Goal: Information Seeking & Learning: Find specific fact

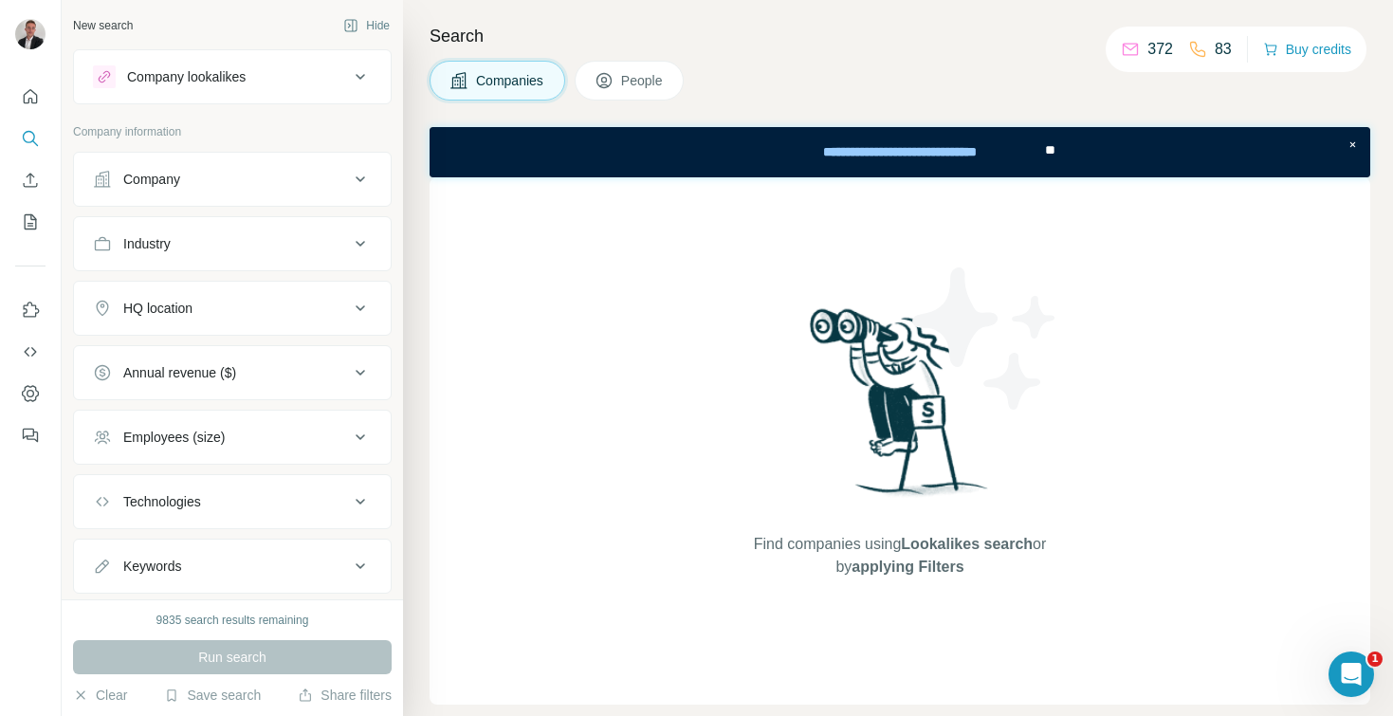
click at [264, 259] on button "Industry" at bounding box center [232, 244] width 317 height 46
click at [249, 242] on div "Industry" at bounding box center [221, 243] width 256 height 19
click at [216, 308] on div "HQ location" at bounding box center [221, 308] width 256 height 19
click at [206, 364] on input "text" at bounding box center [232, 356] width 279 height 34
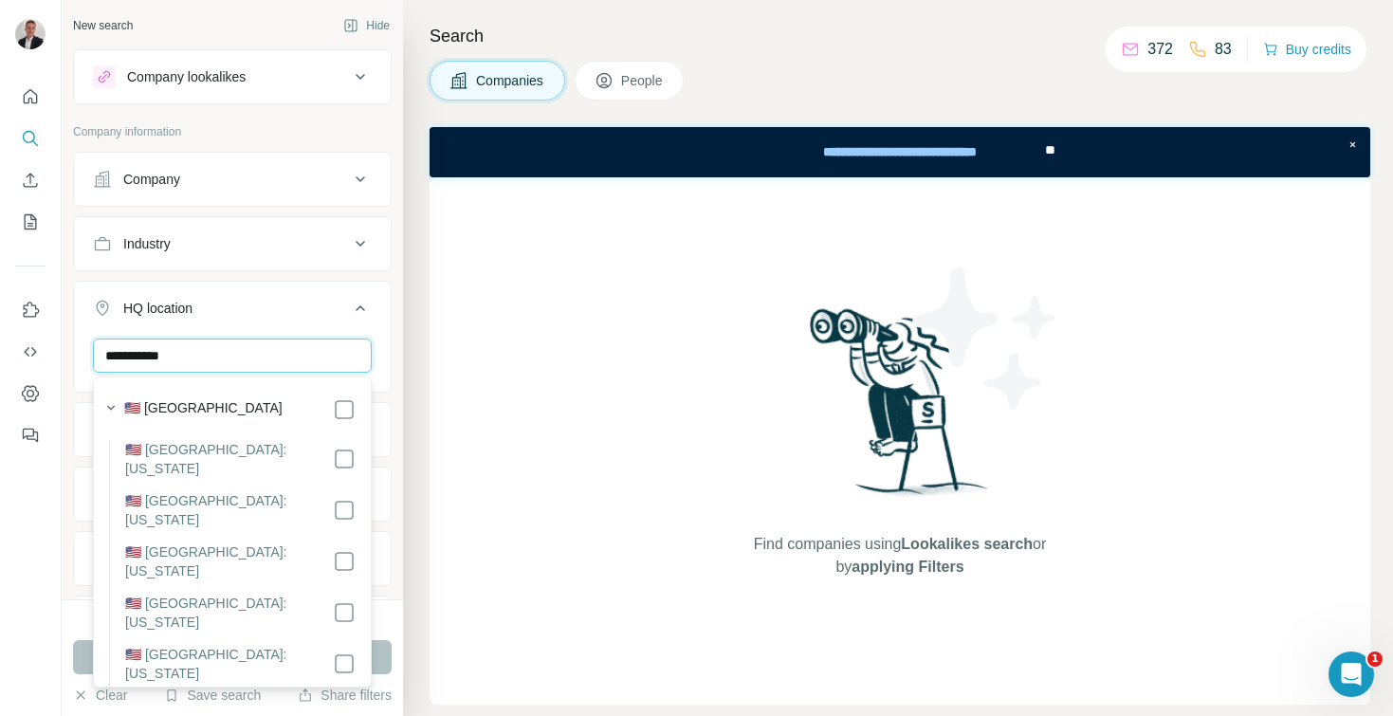
type input "**********"
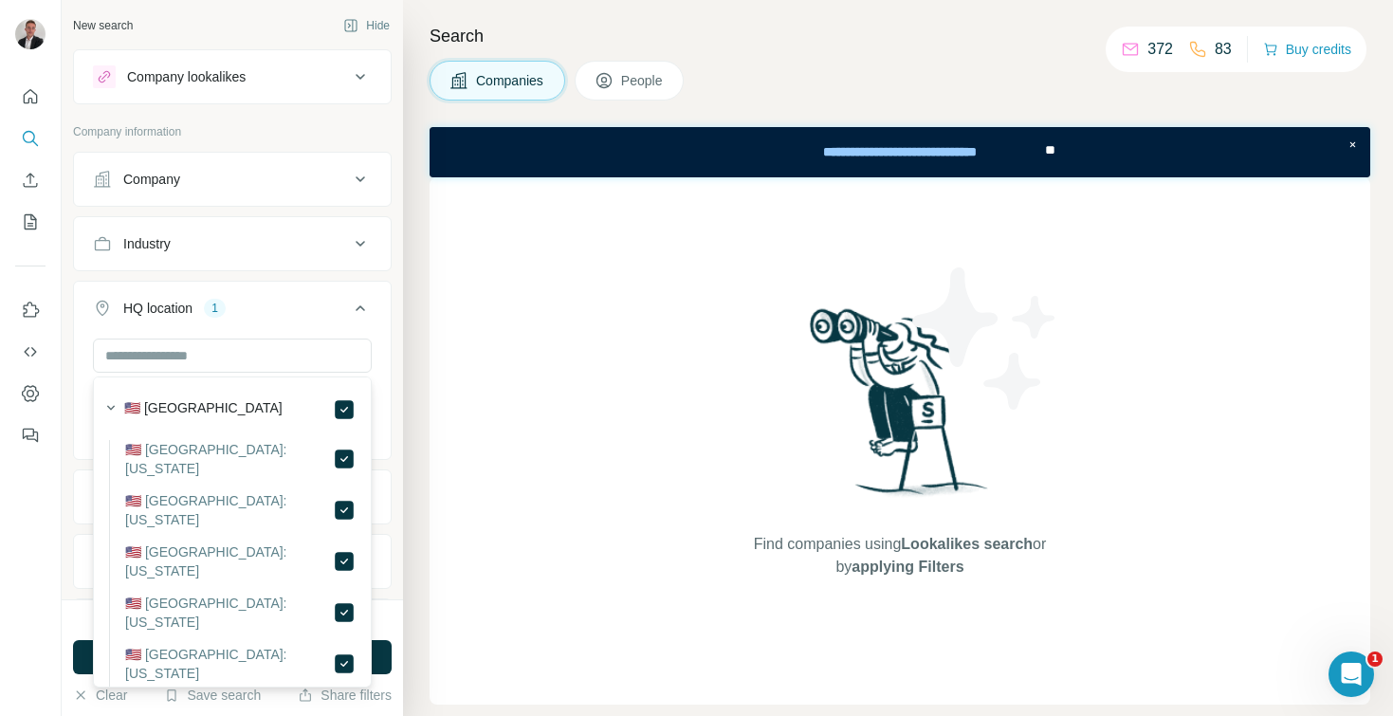
click at [220, 255] on button "Industry" at bounding box center [232, 244] width 317 height 46
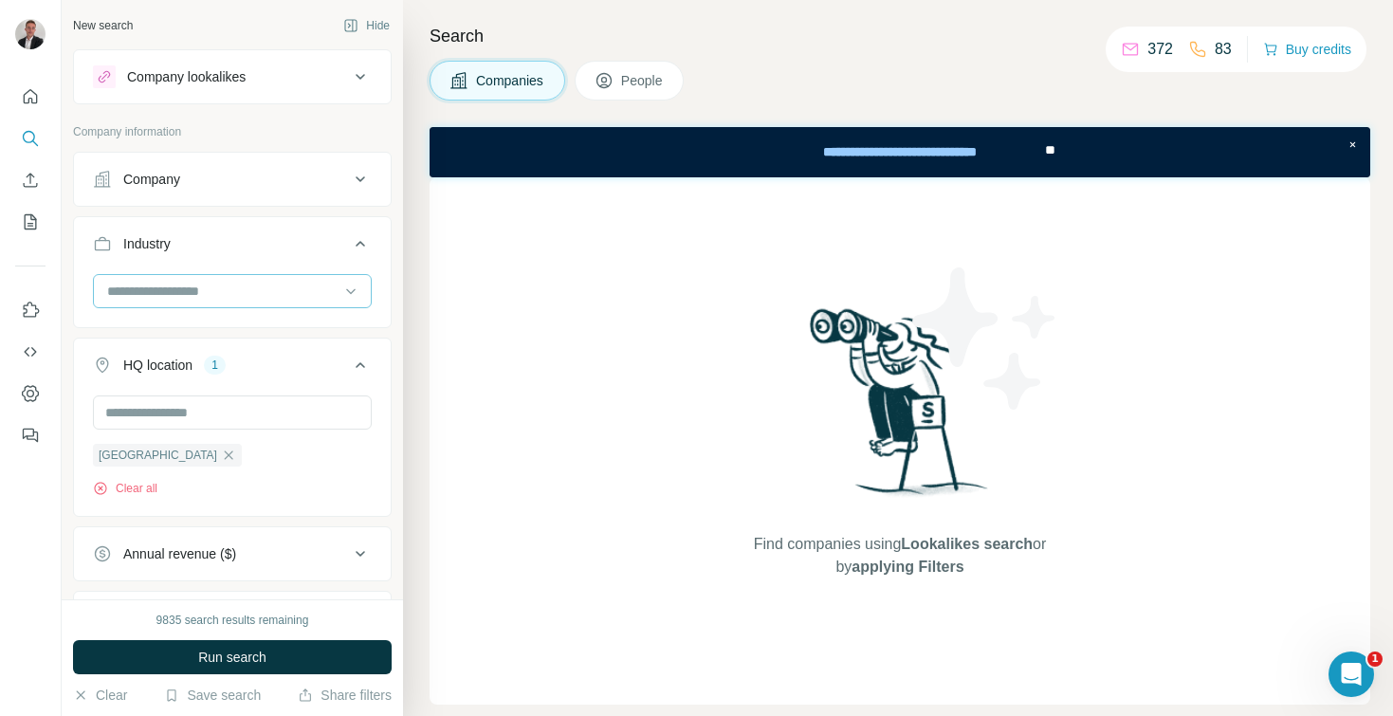
click at [199, 301] on input at bounding box center [222, 291] width 234 height 21
click at [181, 294] on input at bounding box center [222, 291] width 234 height 21
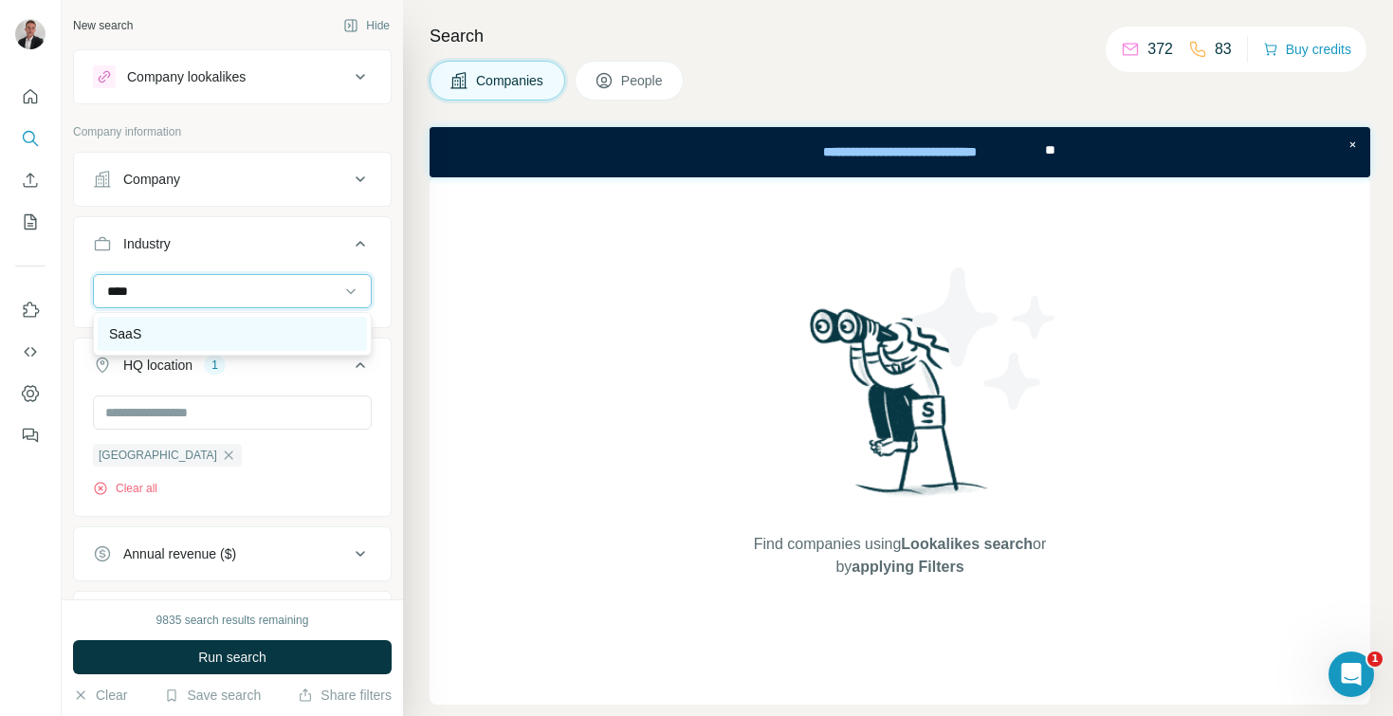
type input "****"
click at [181, 324] on div "SaaS" at bounding box center [232, 333] width 247 height 19
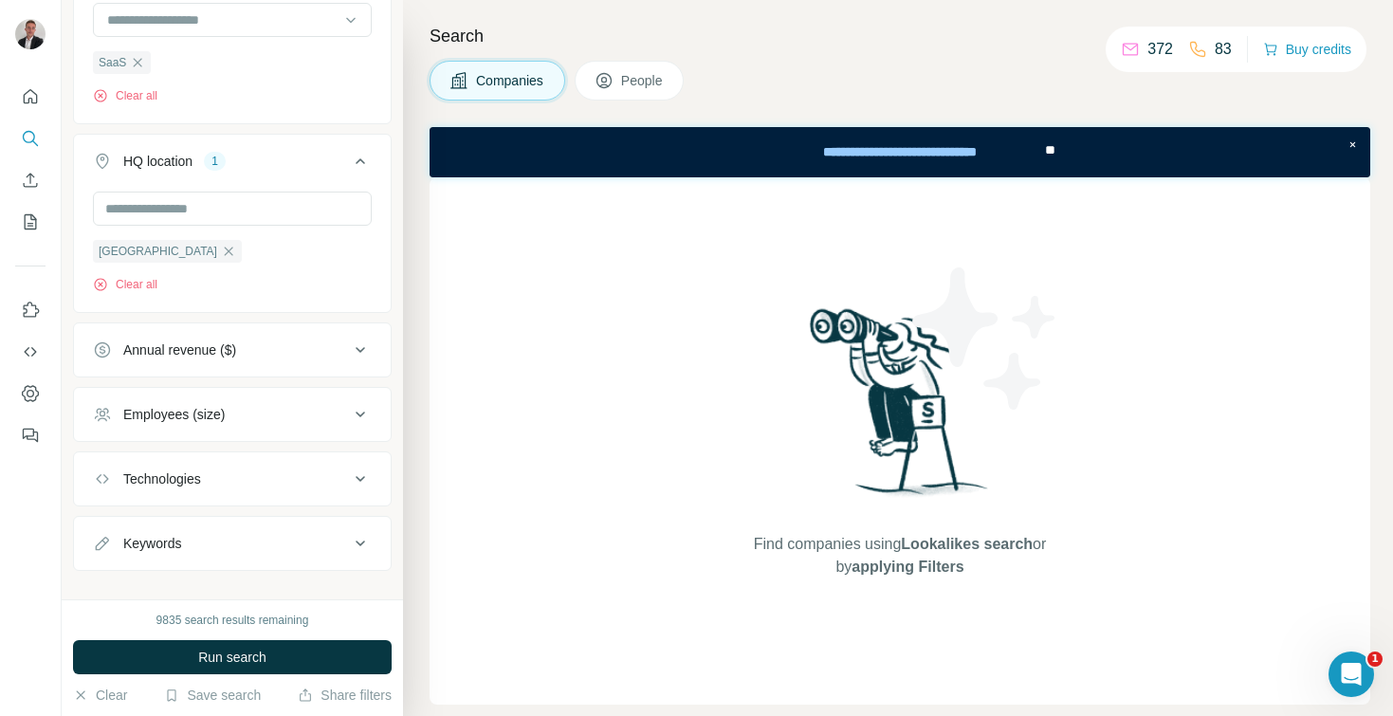
scroll to position [297, 0]
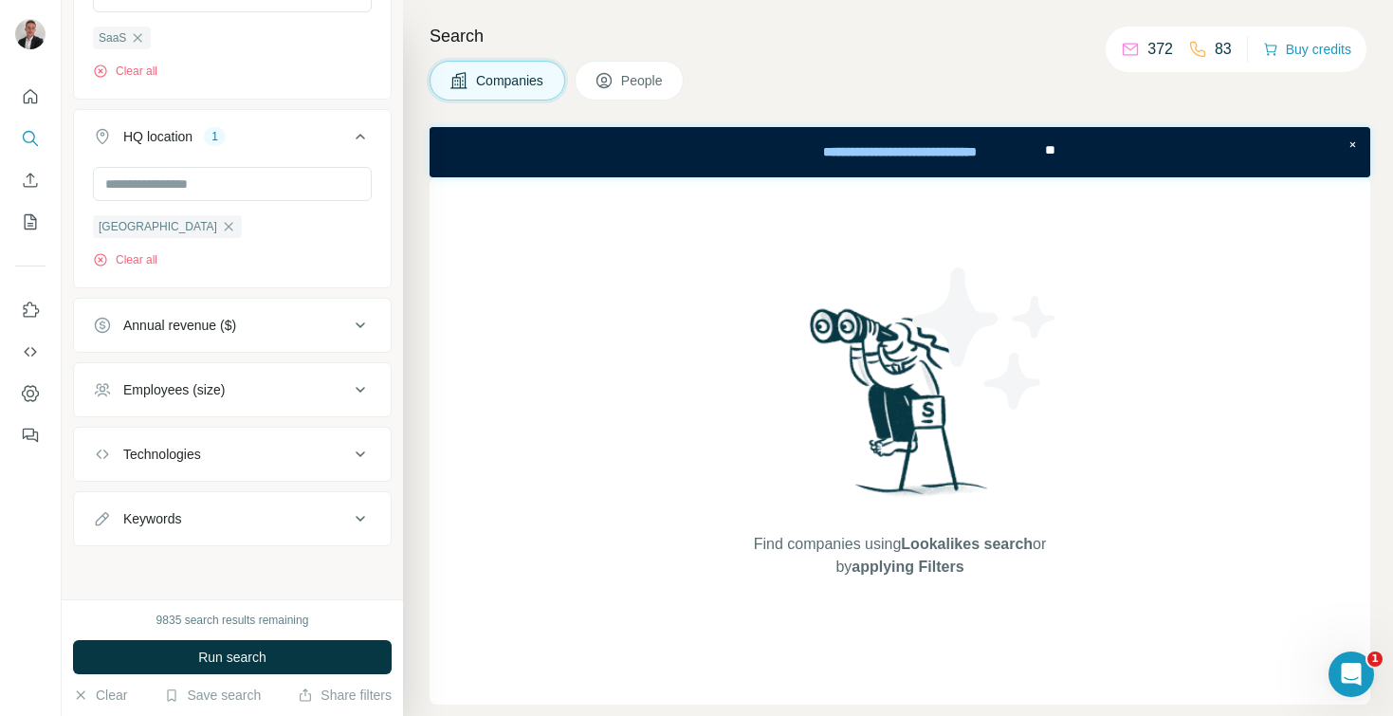
click at [253, 387] on div "Employees (size)" at bounding box center [221, 389] width 256 height 19
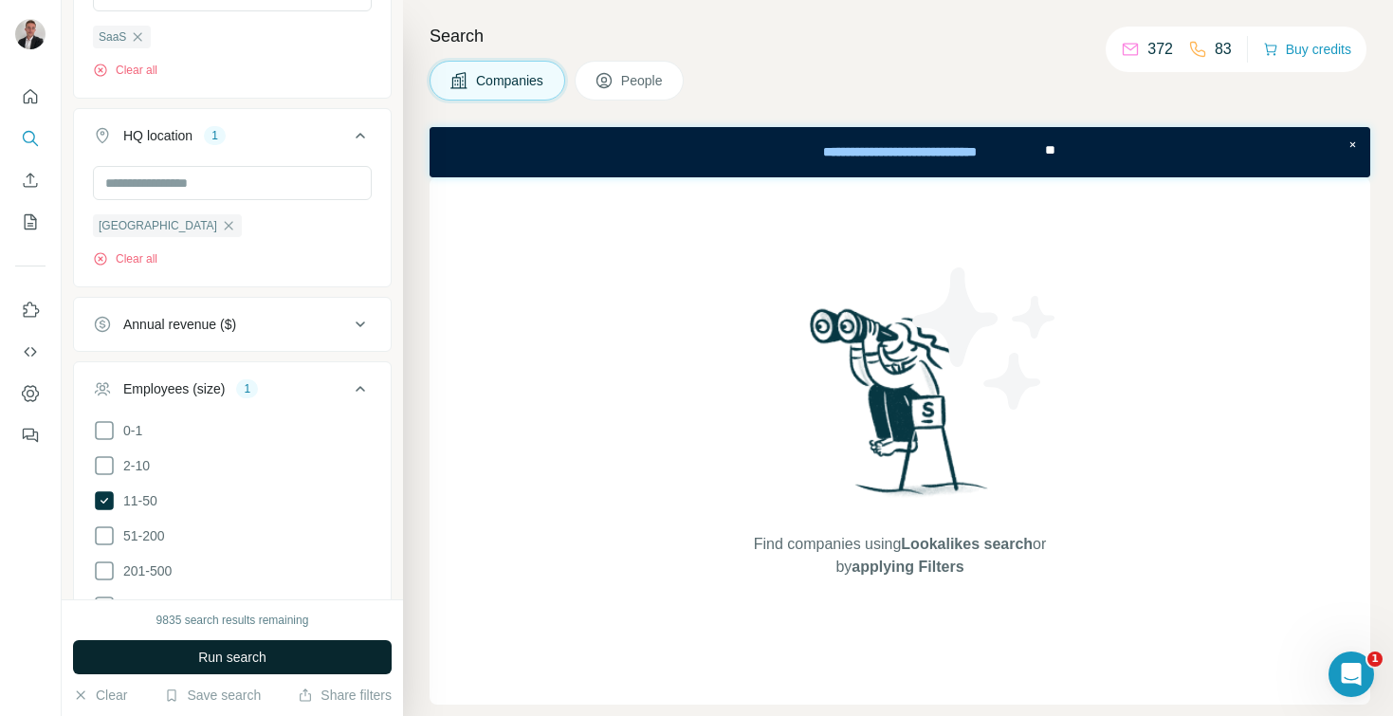
click at [264, 660] on span "Run search" at bounding box center [232, 657] width 68 height 19
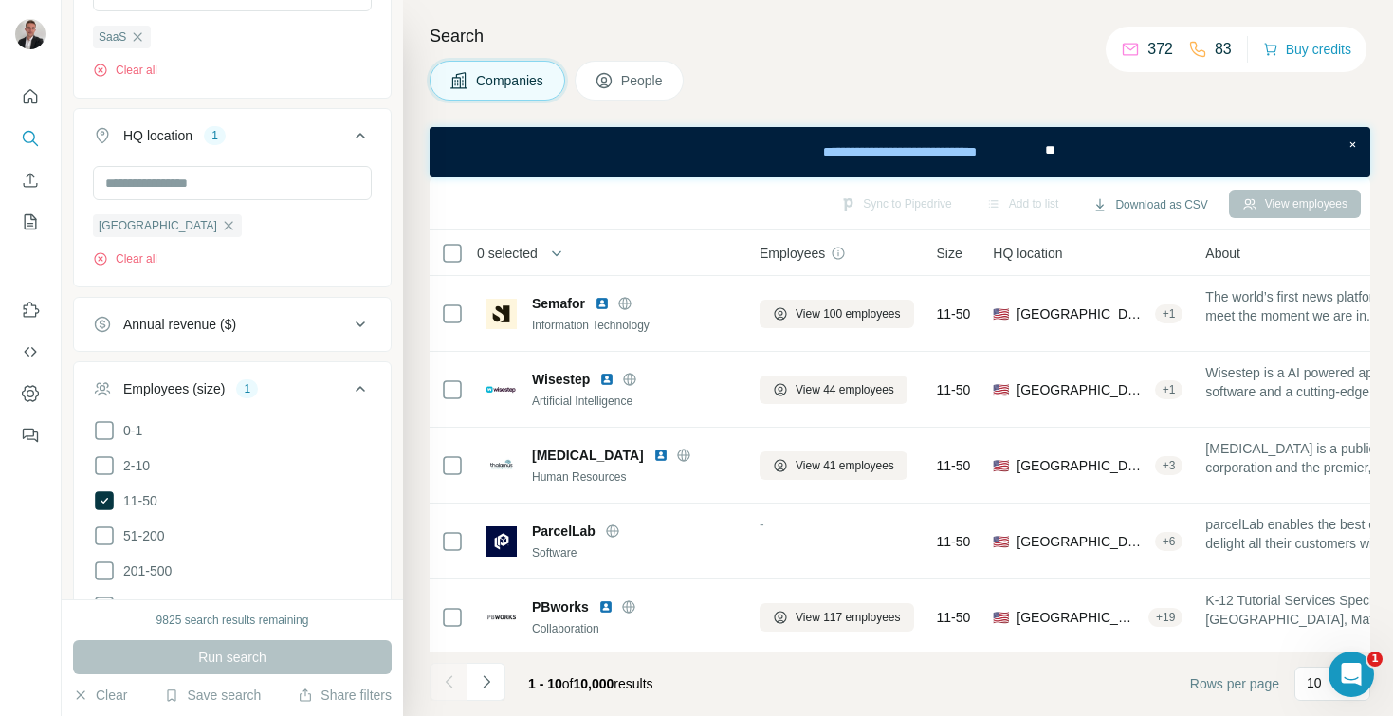
click at [632, 90] on button "People" at bounding box center [630, 81] width 110 height 40
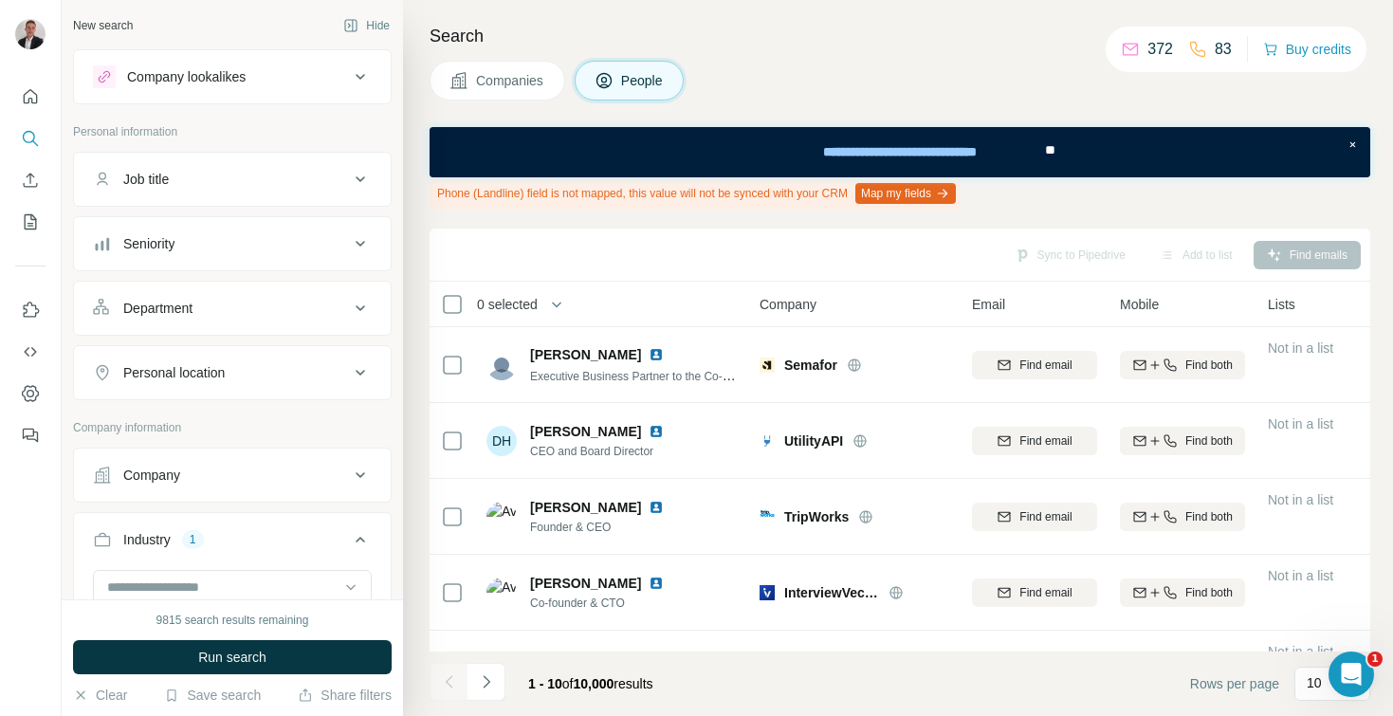
click at [181, 179] on div "Job title" at bounding box center [221, 179] width 256 height 19
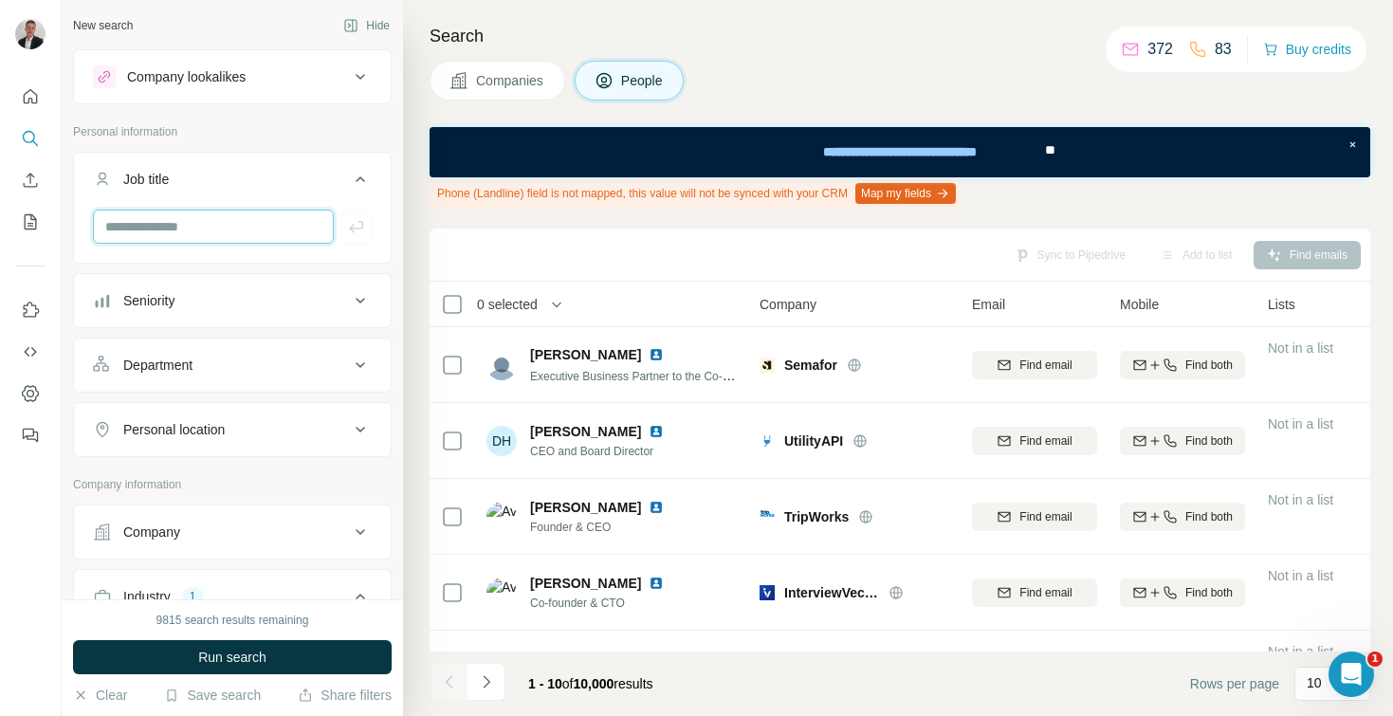
click at [191, 234] on input "text" at bounding box center [213, 227] width 241 height 34
type input "**********"
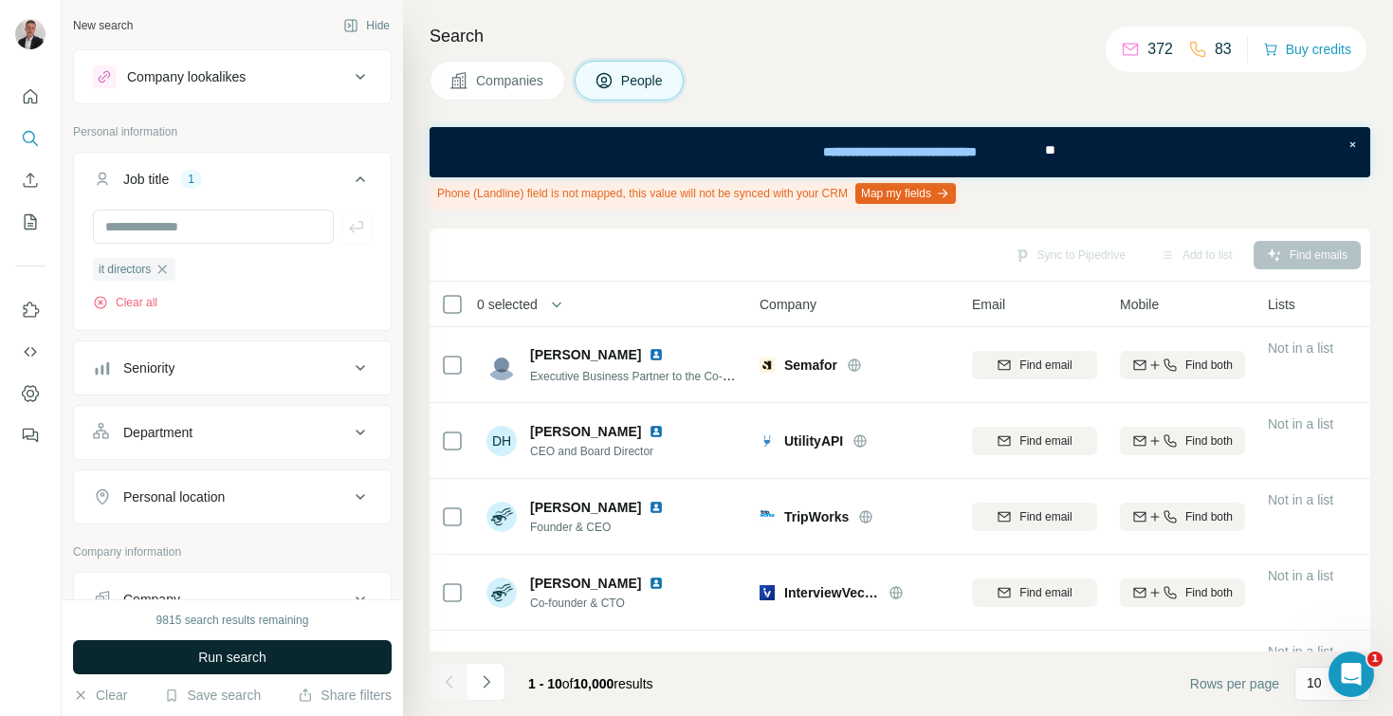
click at [266, 663] on span "Run search" at bounding box center [232, 657] width 68 height 19
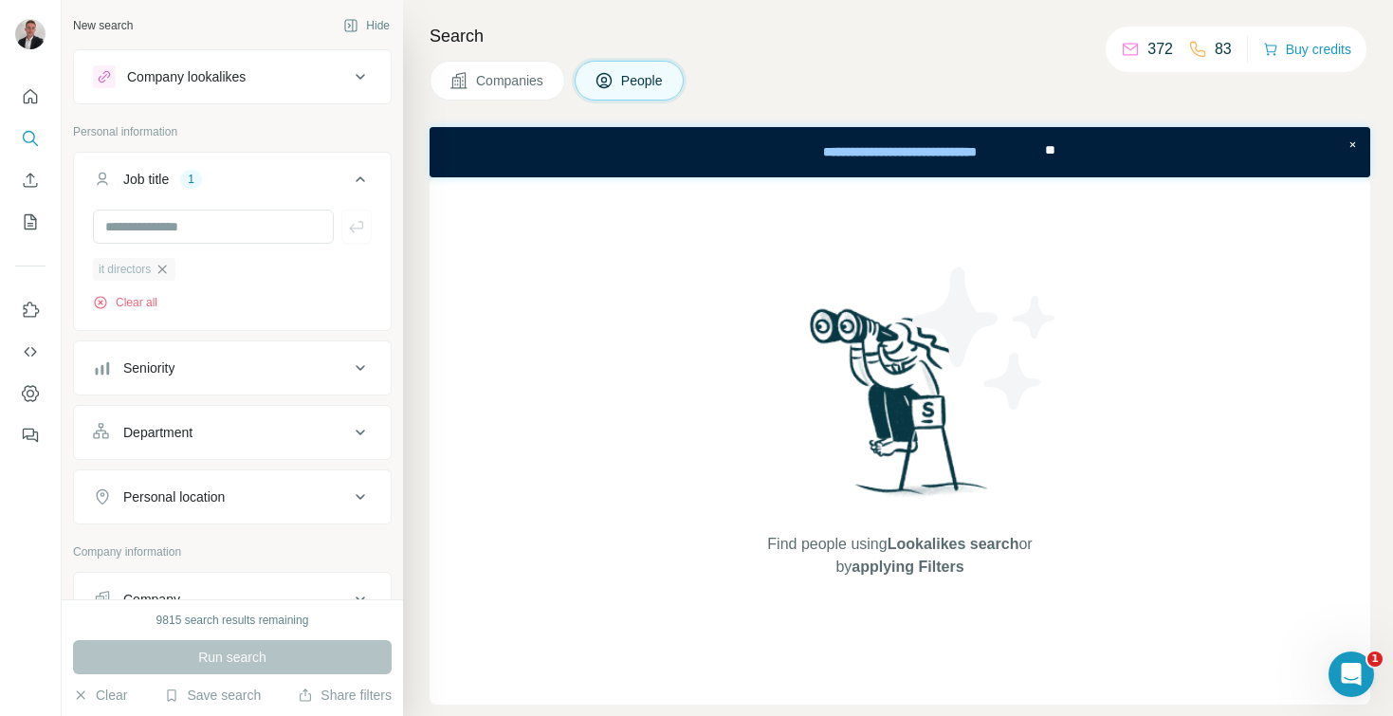
click at [167, 270] on icon "button" at bounding box center [162, 269] width 9 height 9
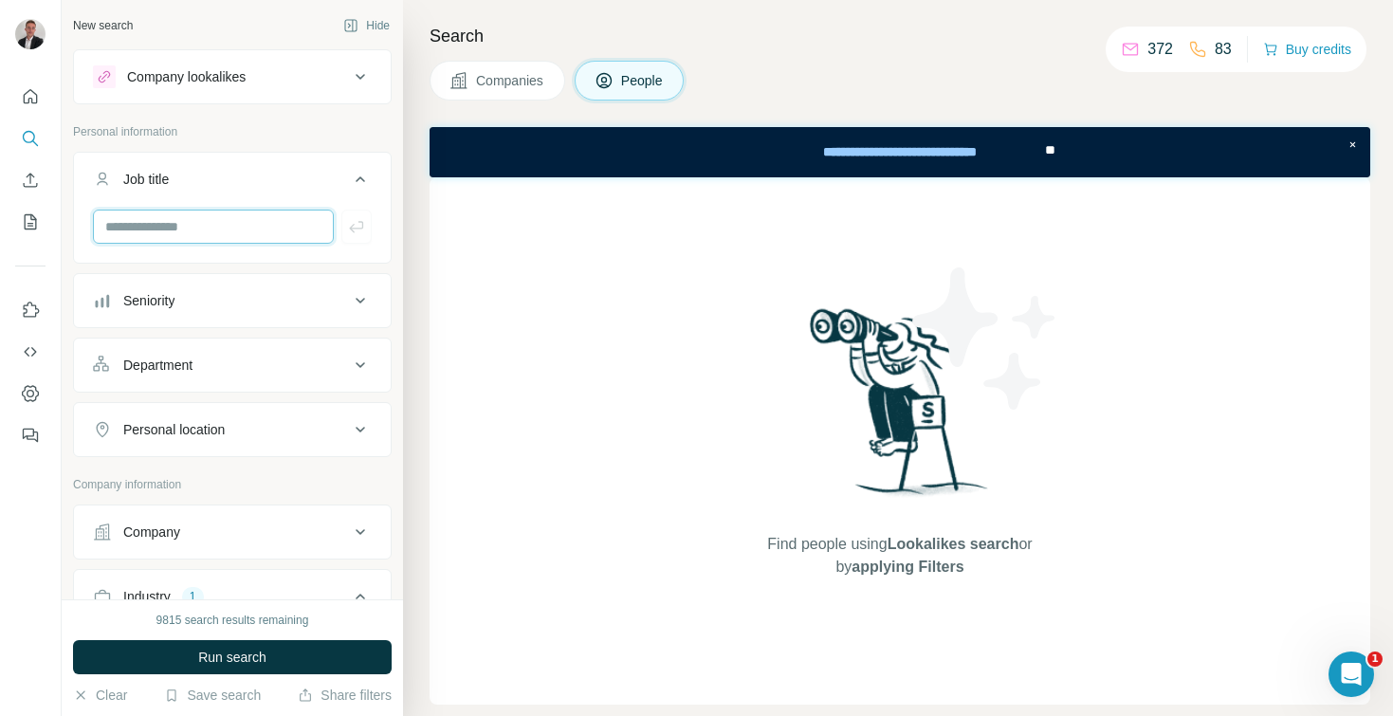
click at [160, 240] on input "text" at bounding box center [213, 227] width 241 height 34
type input "***"
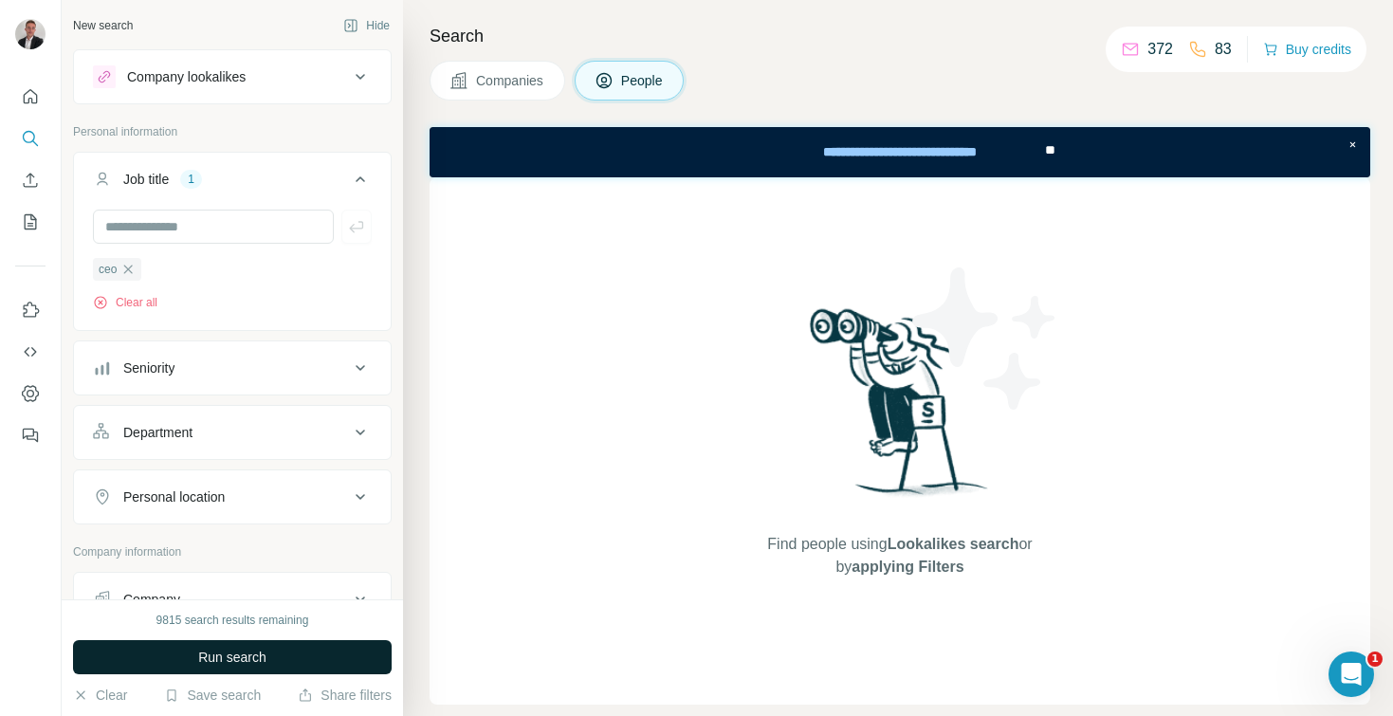
click at [306, 650] on button "Run search" at bounding box center [232, 657] width 319 height 34
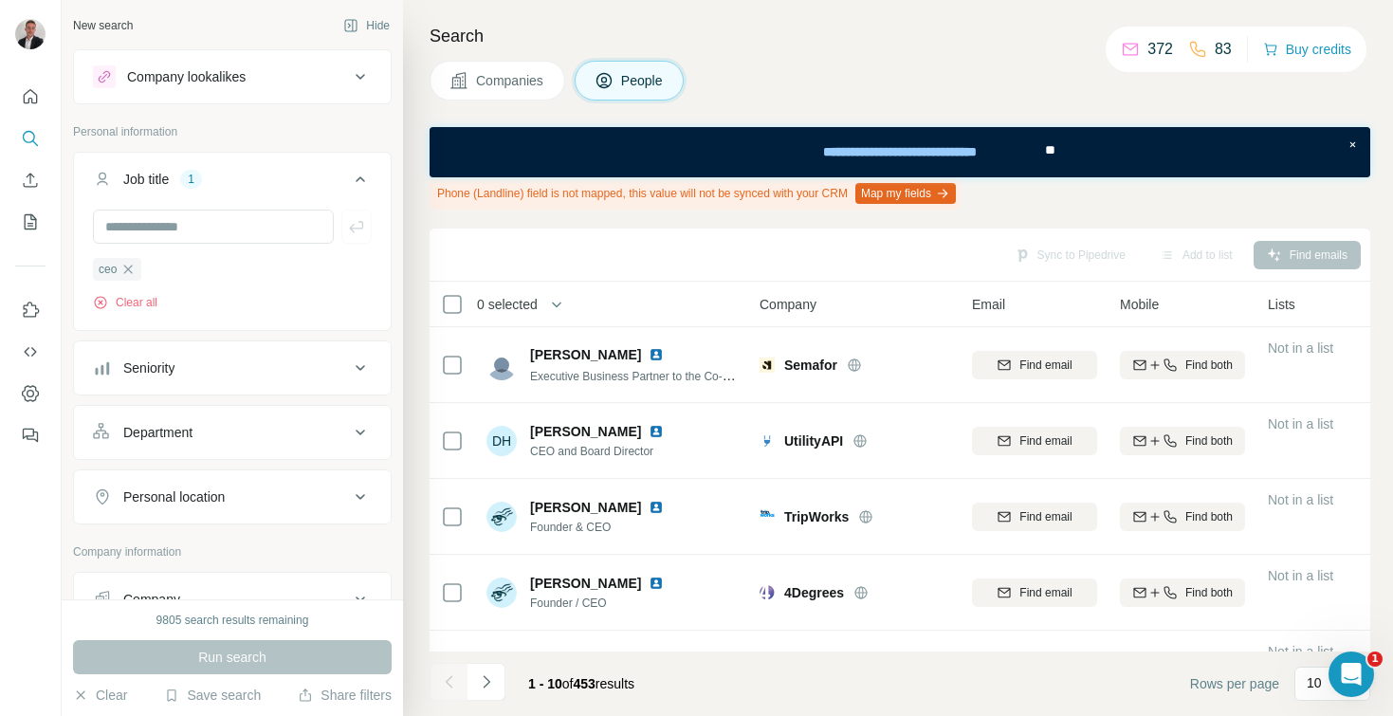
click at [596, 682] on span "453" at bounding box center [585, 683] width 22 height 15
click at [561, 303] on icon "button" at bounding box center [556, 304] width 19 height 19
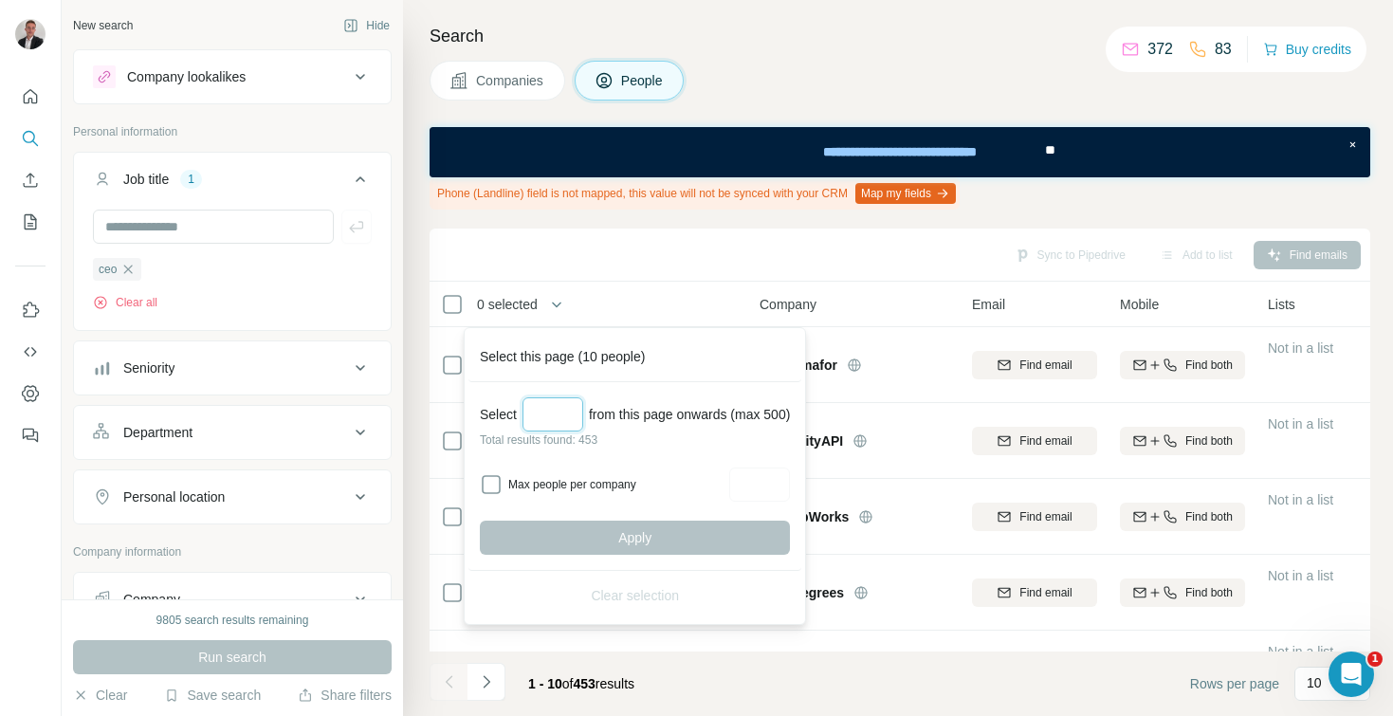
click at [546, 404] on input "Select a number (up to 500)" at bounding box center [553, 414] width 61 height 34
click at [862, 261] on div "Sync to Pipedrive Add to list Find emails" at bounding box center [900, 254] width 922 height 33
